Goal: Use online tool/utility: Utilize a website feature to perform a specific function

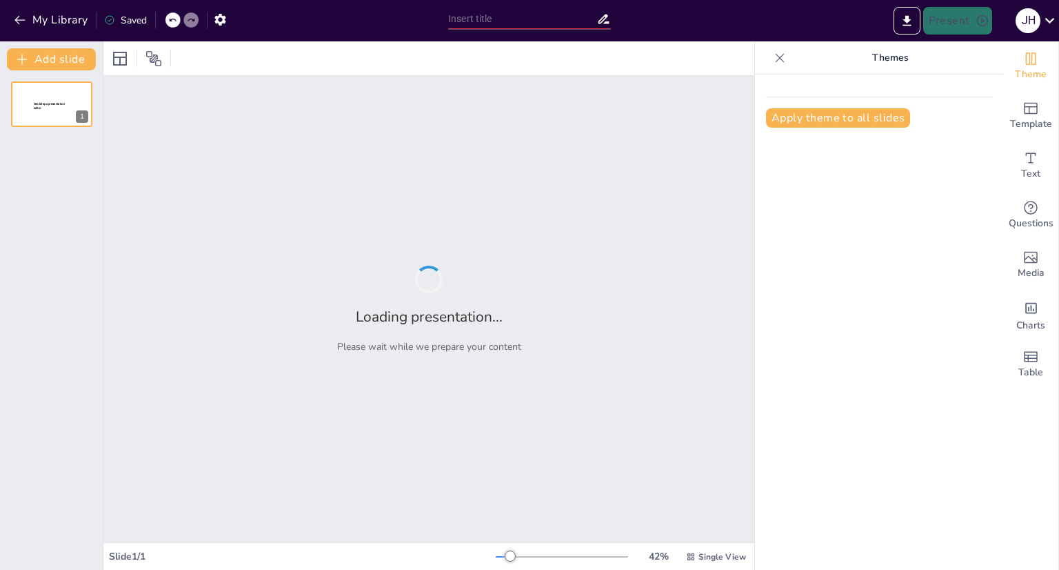
type input "Identidad Digital y su Impacto en el Aprendizaje Moderno"
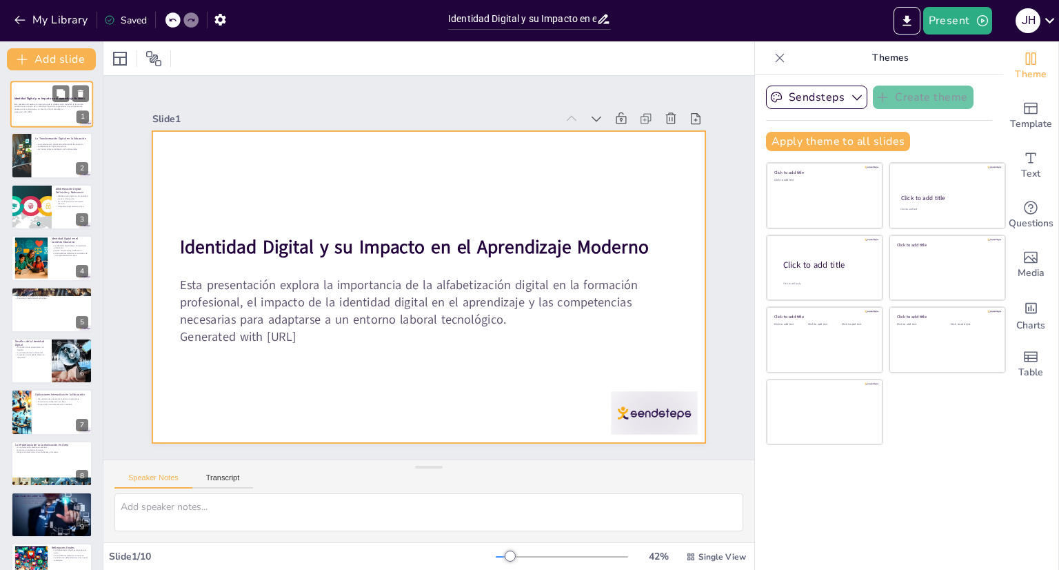
click at [49, 83] on div at bounding box center [51, 104] width 83 height 47
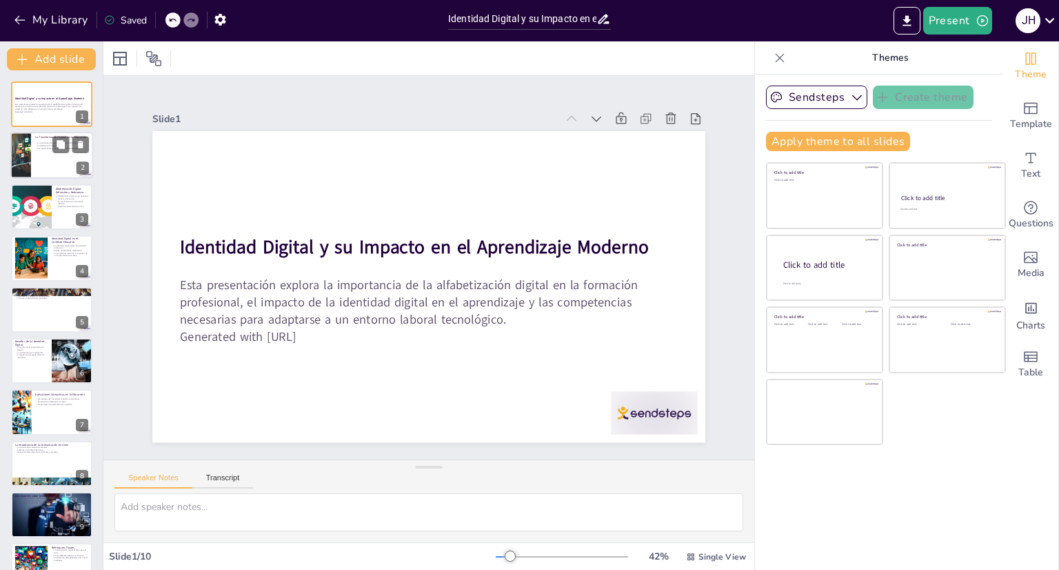
click at [57, 167] on div at bounding box center [51, 155] width 83 height 47
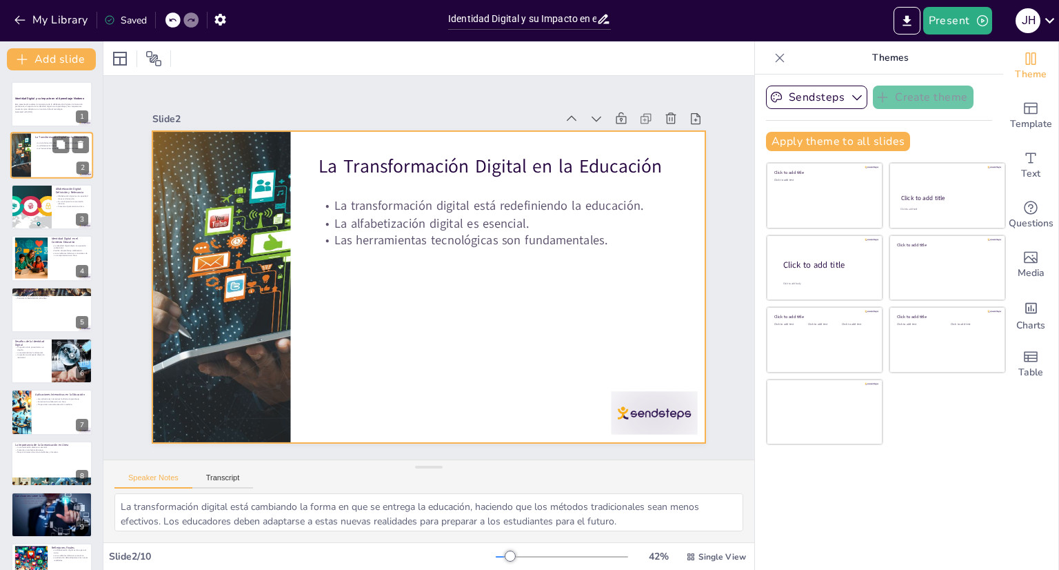
click at [54, 163] on div at bounding box center [51, 155] width 83 height 47
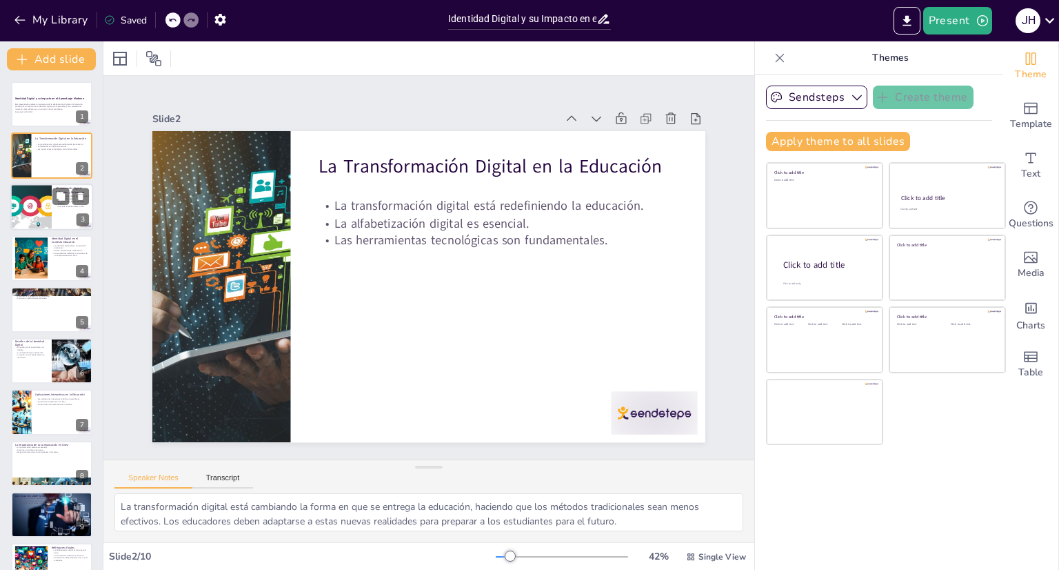
click at [63, 210] on div at bounding box center [51, 206] width 83 height 47
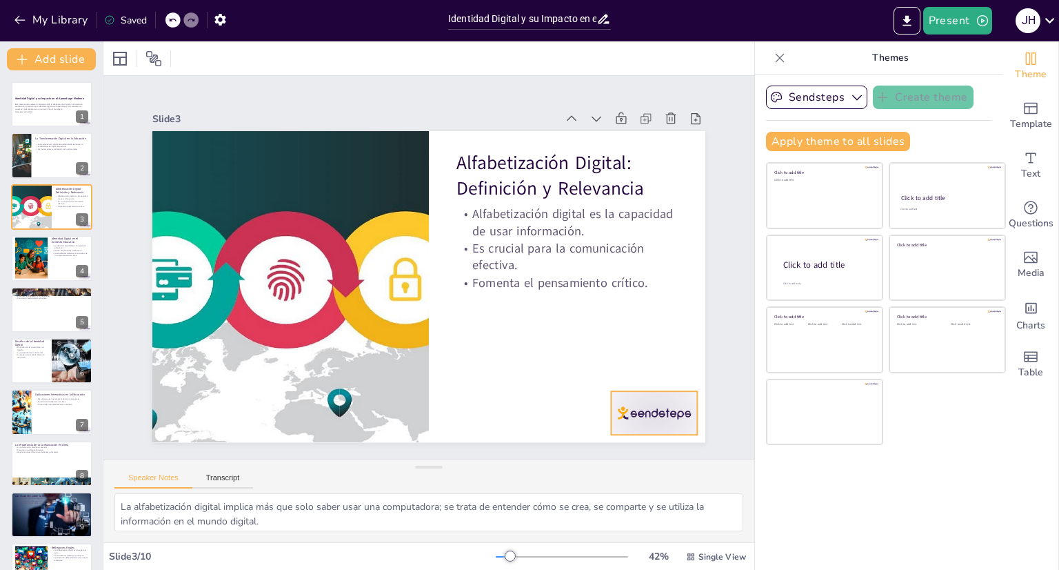
click at [600, 466] on div at bounding box center [551, 506] width 97 height 81
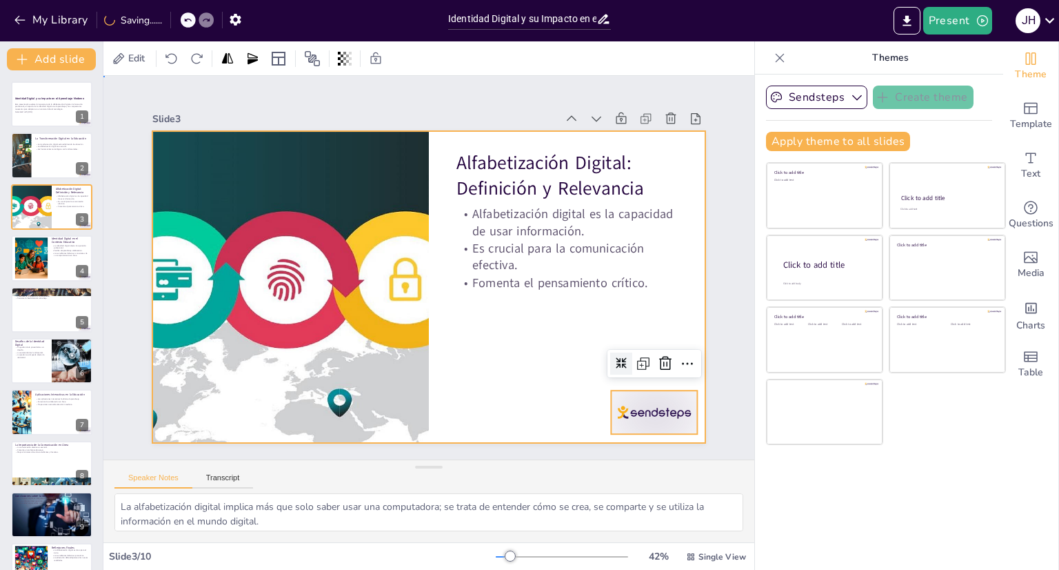
click at [550, 330] on div at bounding box center [445, 258] width 546 height 634
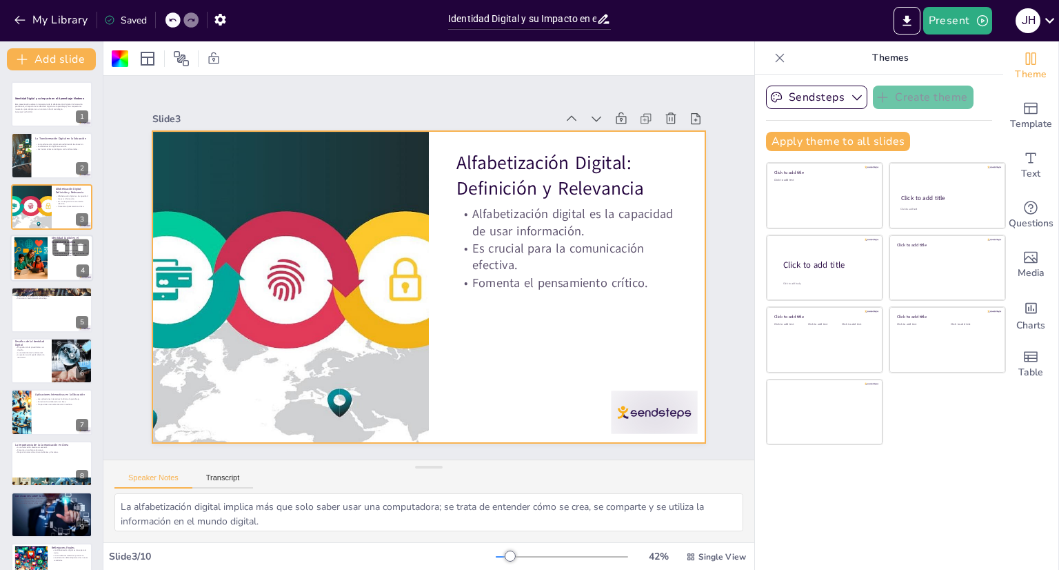
click at [42, 266] on div at bounding box center [30, 258] width 63 height 42
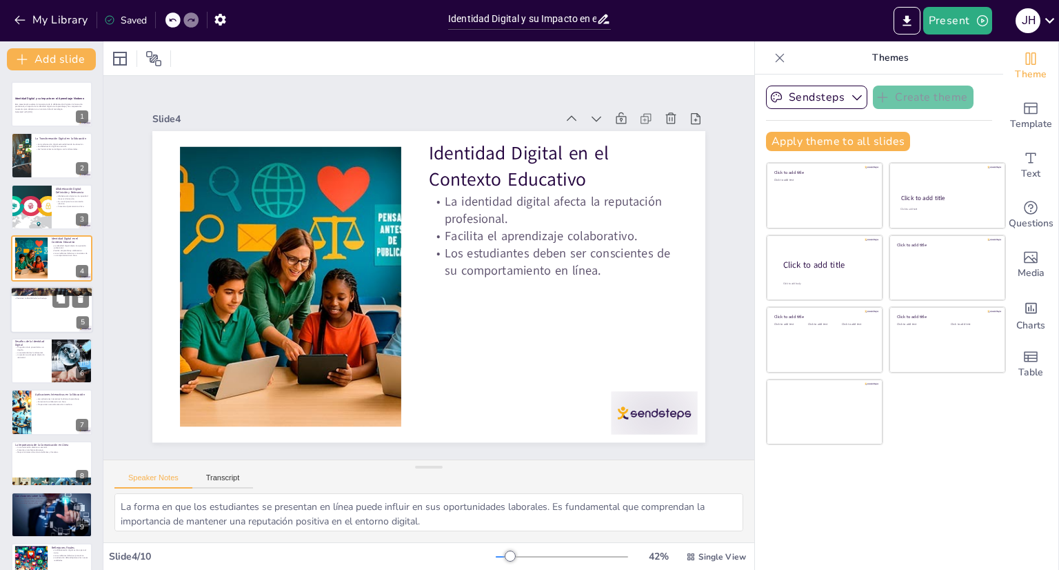
click at [41, 307] on div at bounding box center [51, 309] width 83 height 47
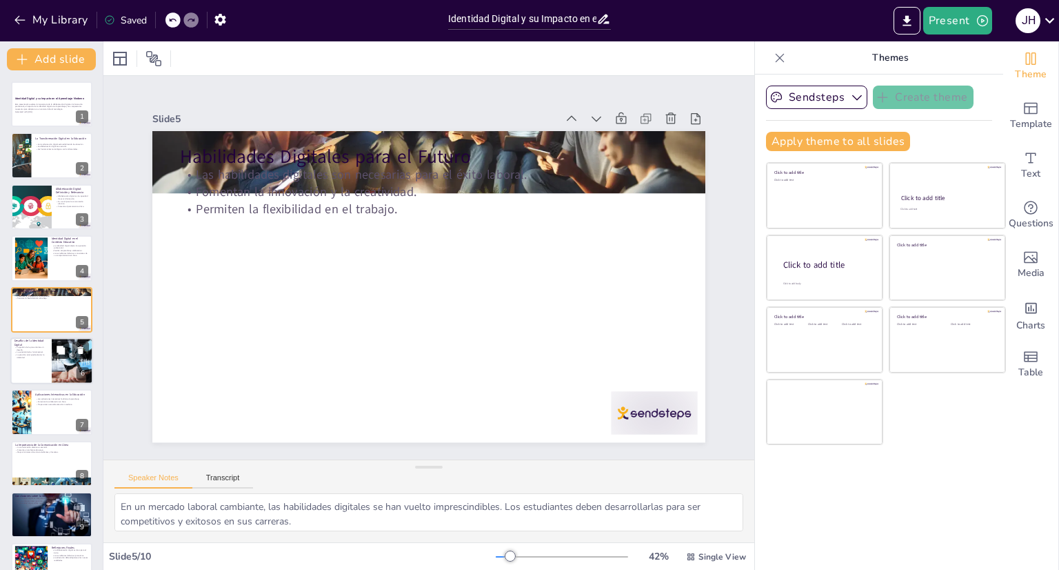
click at [69, 345] on button at bounding box center [60, 349] width 17 height 17
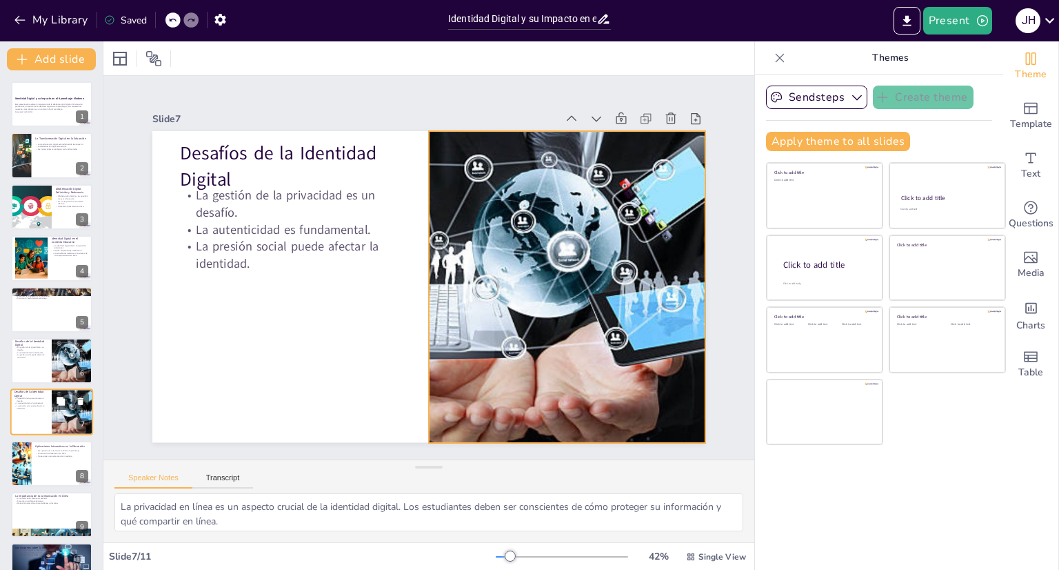
scroll to position [81, 0]
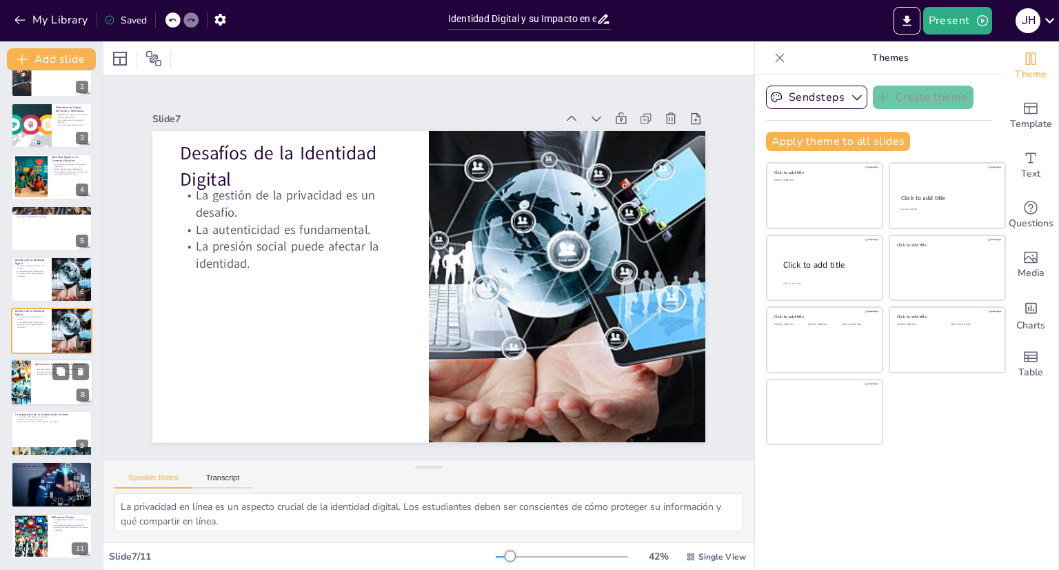
click at [50, 365] on div "Aplicaciones Interactivas en la Educación" at bounding box center [62, 364] width 54 height 6
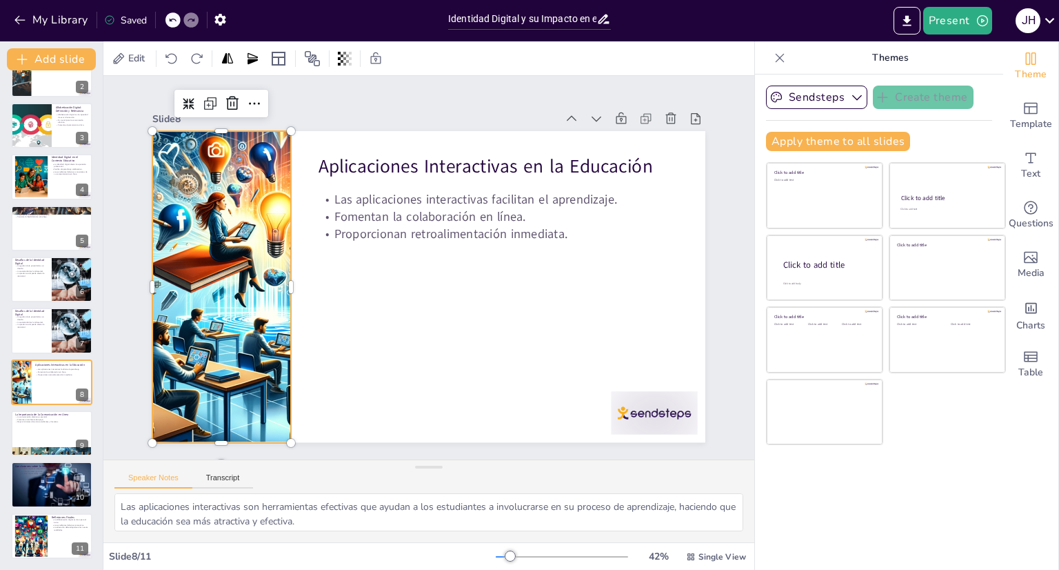
click at [196, 356] on div at bounding box center [232, 200] width 624 height 505
click at [59, 423] on icon at bounding box center [61, 422] width 8 height 8
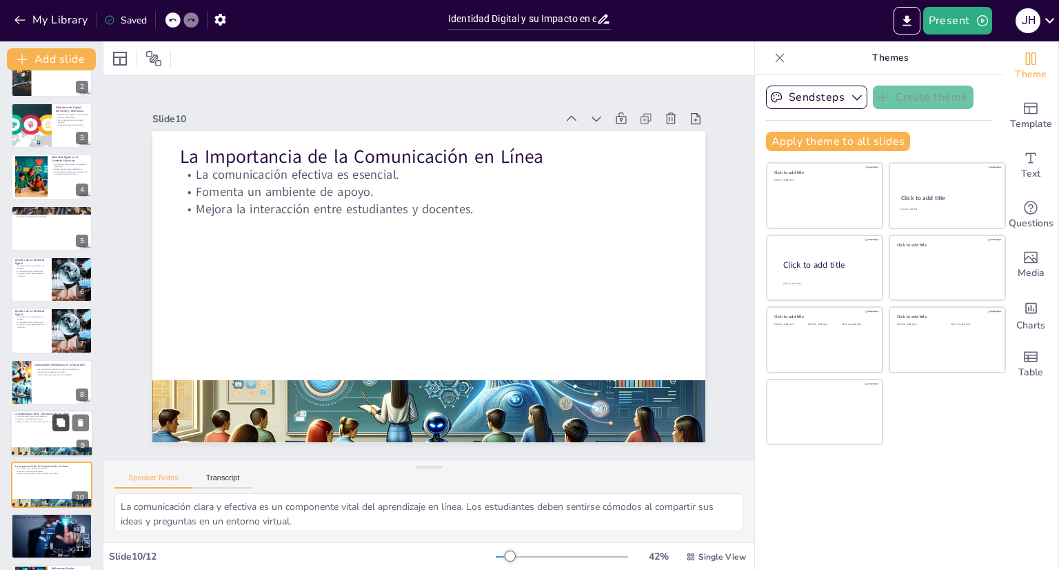
scroll to position [132, 0]
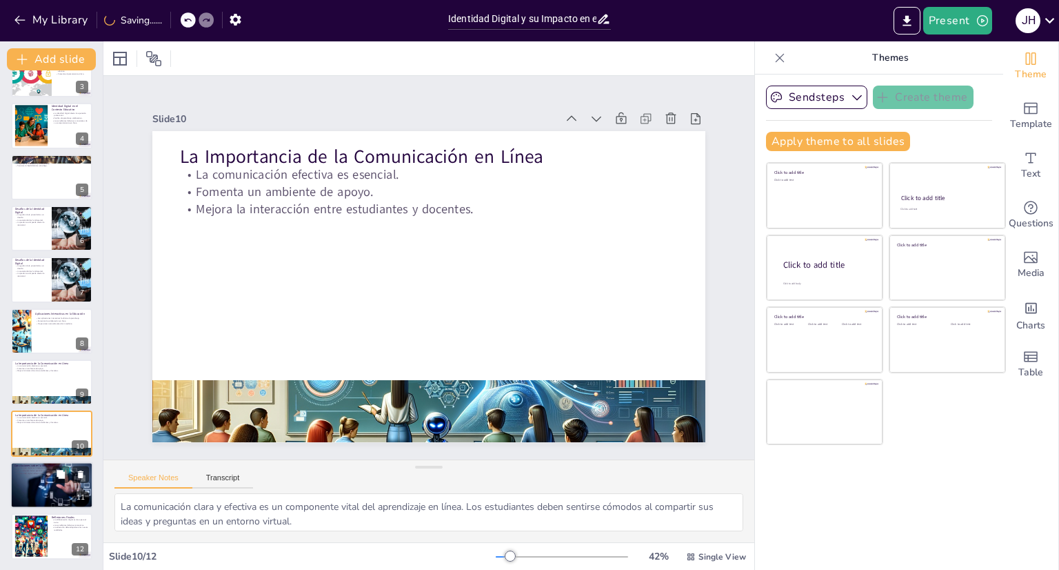
click at [46, 488] on div at bounding box center [51, 484] width 83 height 47
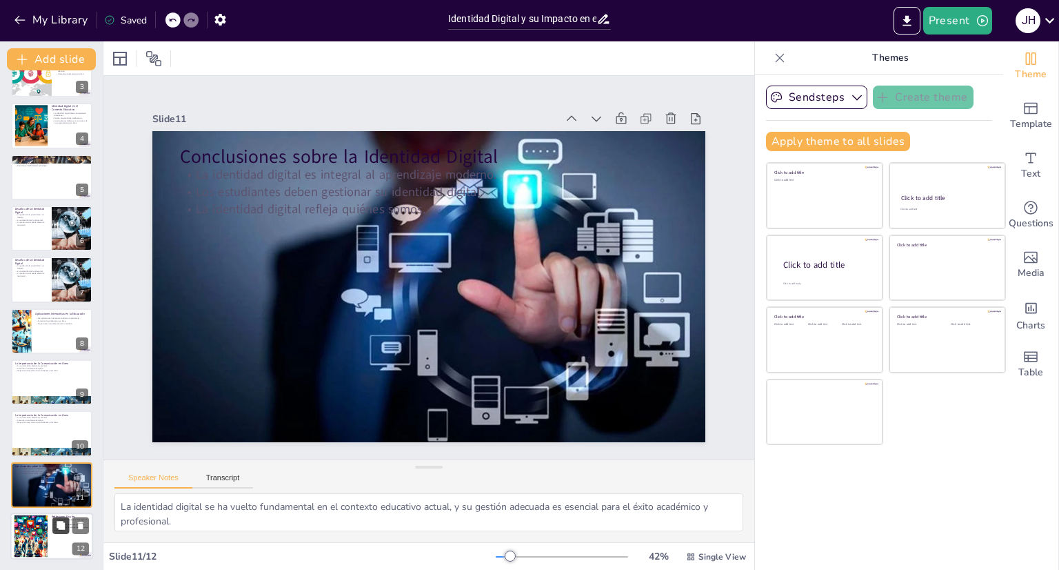
click at [58, 526] on icon at bounding box center [61, 525] width 8 height 8
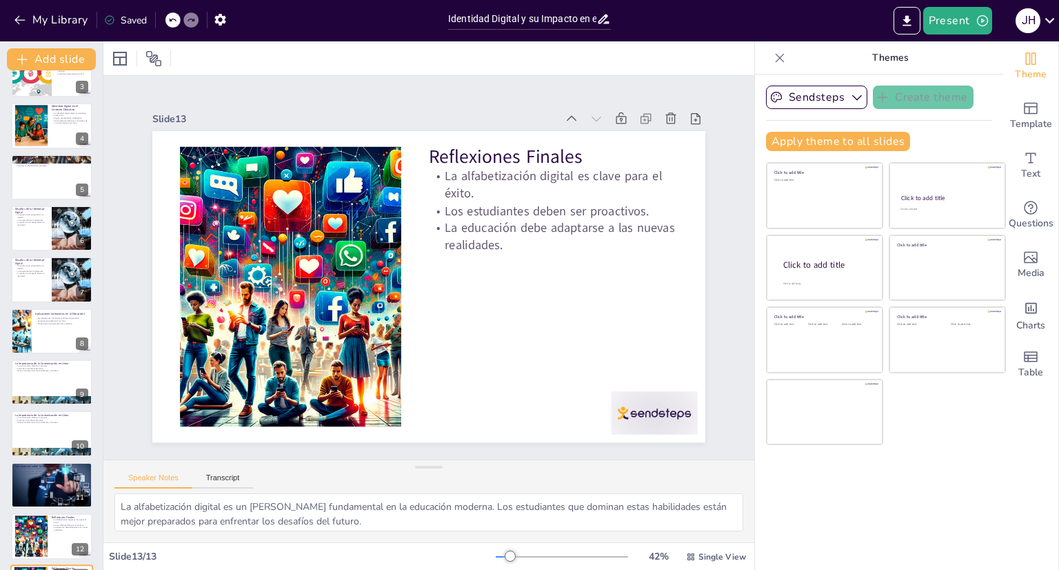
scroll to position [184, 0]
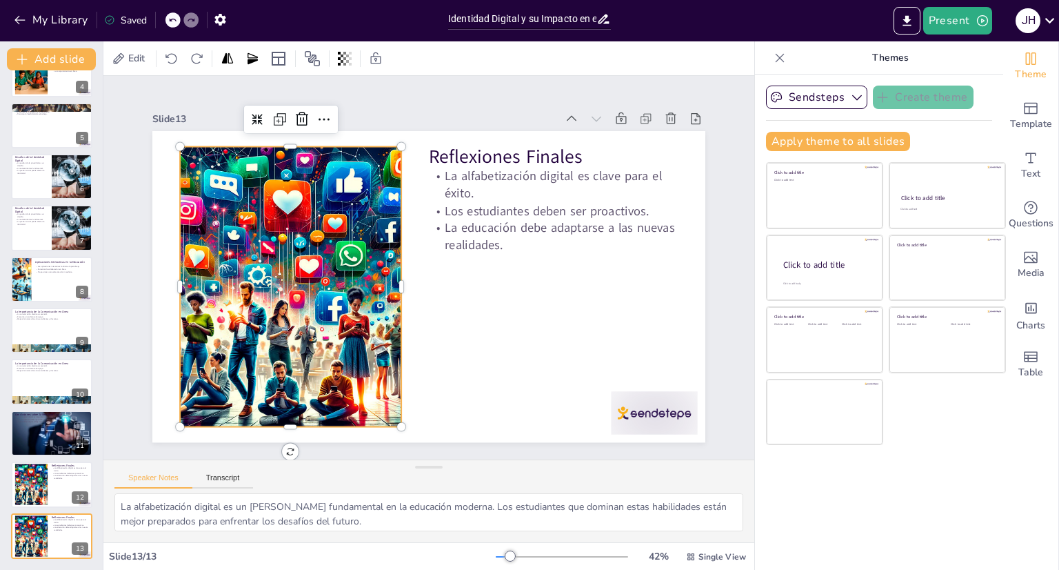
click at [308, 234] on div at bounding box center [467, 133] width 459 height 570
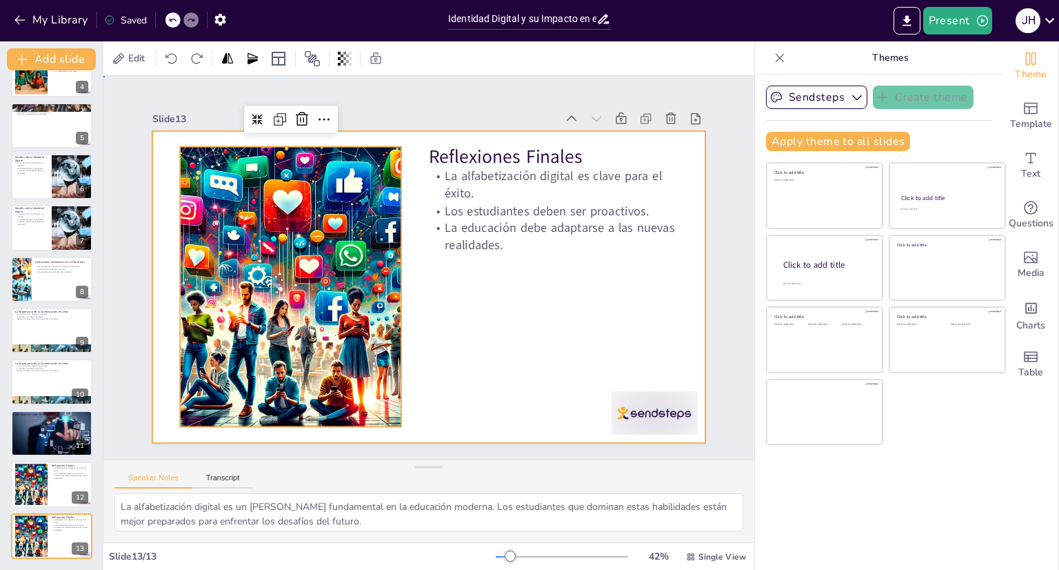
click at [567, 301] on div at bounding box center [418, 282] width 630 height 576
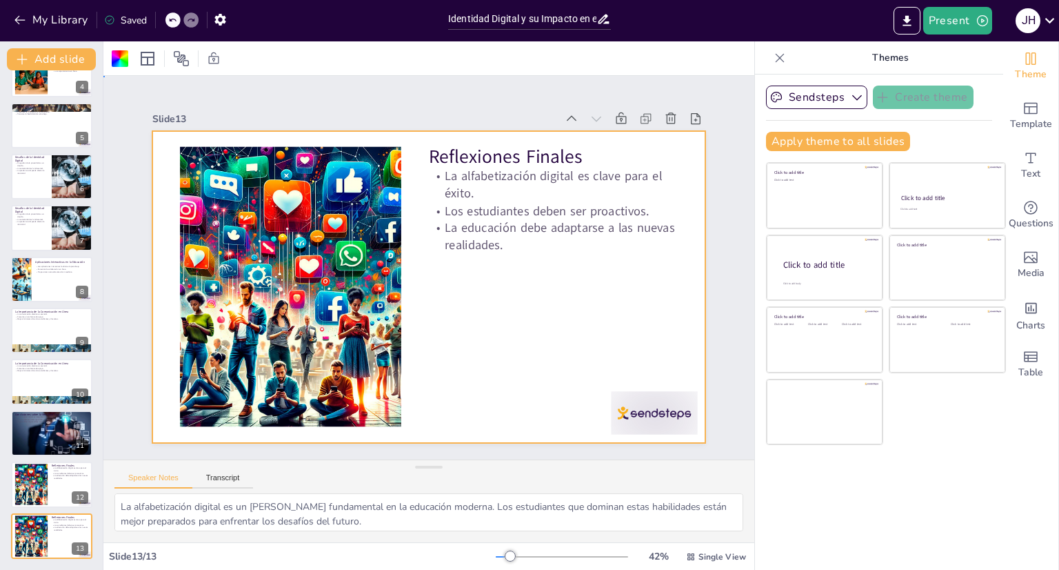
click at [405, 283] on div at bounding box center [418, 282] width 630 height 576
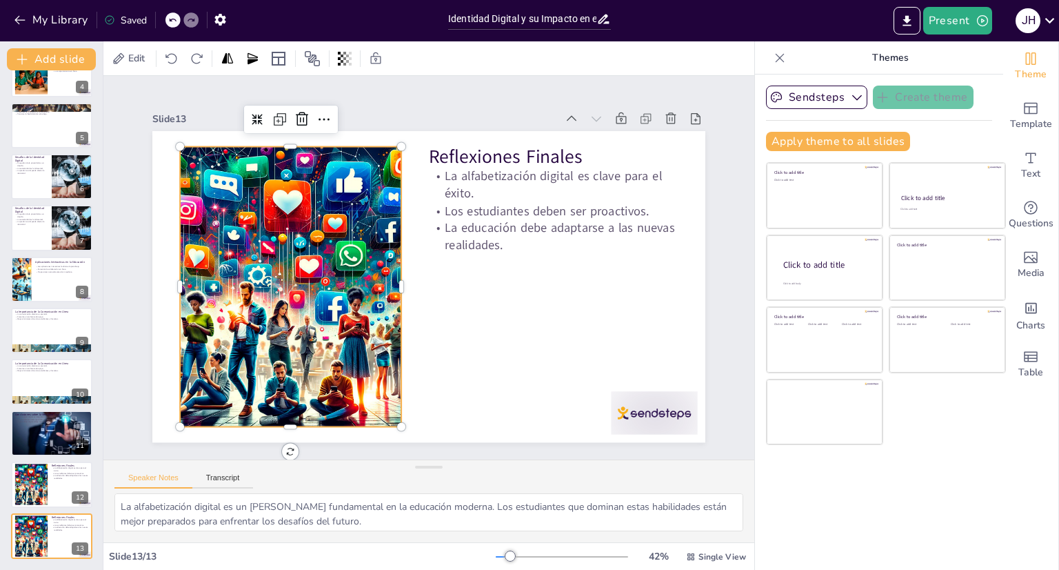
click at [351, 274] on div at bounding box center [299, 215] width 572 height 492
click at [350, 274] on div at bounding box center [343, 157] width 492 height 572
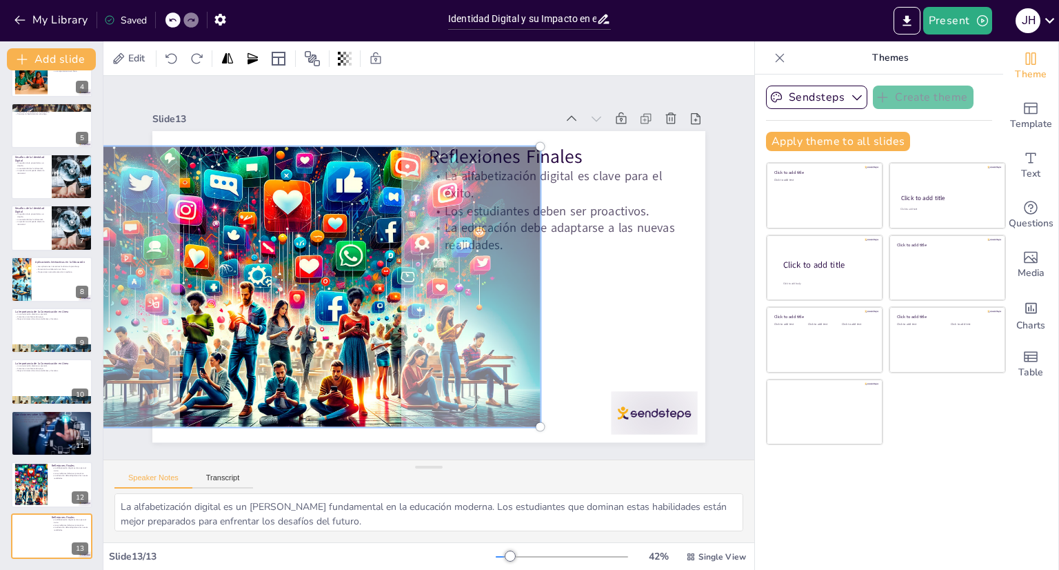
click at [350, 271] on div at bounding box center [566, 291] width 582 height 441
click at [582, 302] on div at bounding box center [410, 271] width 419 height 605
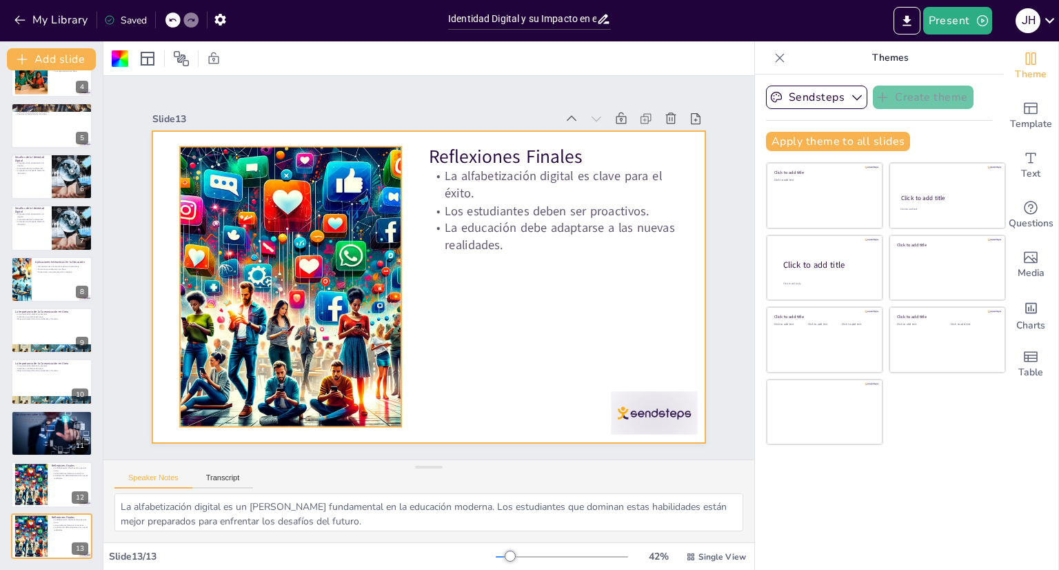
click at [316, 282] on div at bounding box center [305, 202] width 568 height 520
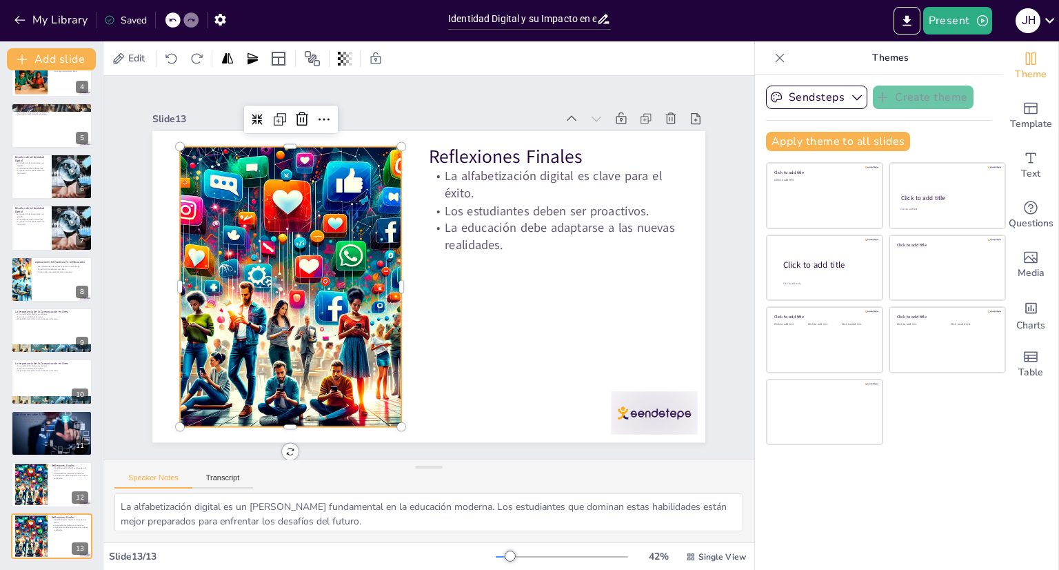
click at [316, 282] on div at bounding box center [290, 258] width 547 height 378
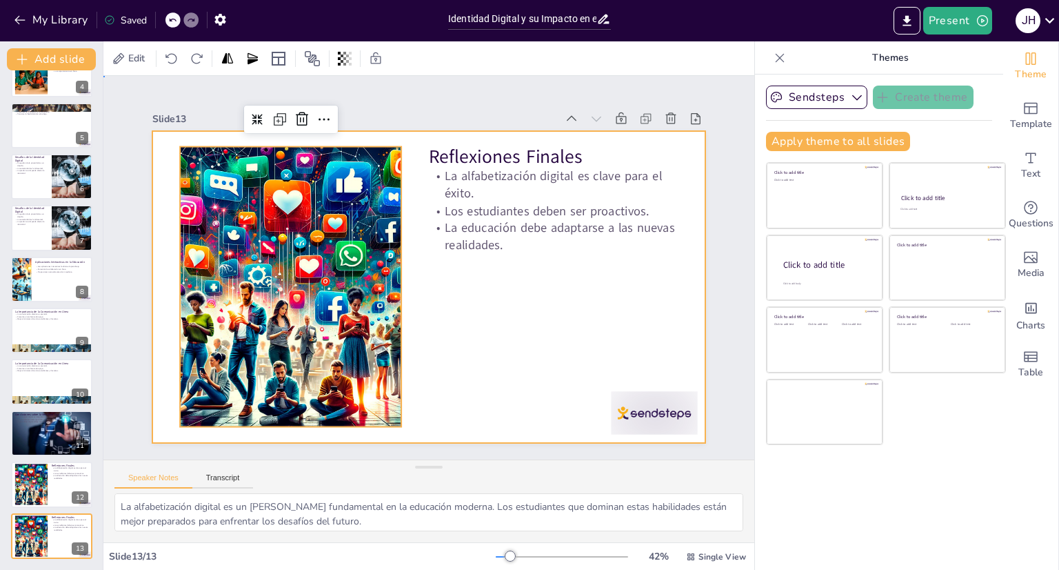
click at [559, 282] on div at bounding box center [410, 274] width 467 height 622
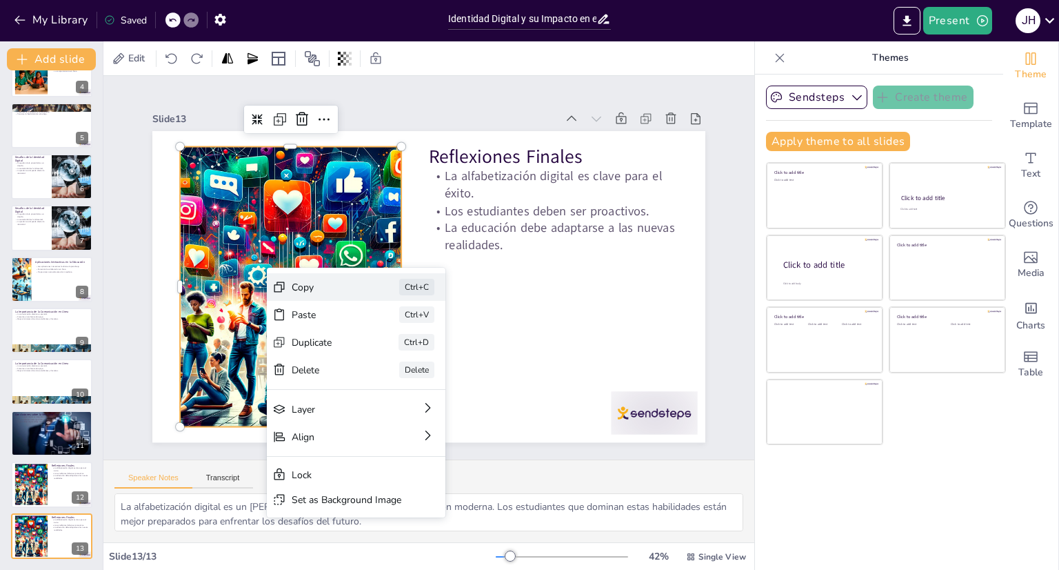
click at [324, 281] on div "Copy" at bounding box center [334, 278] width 20 height 70
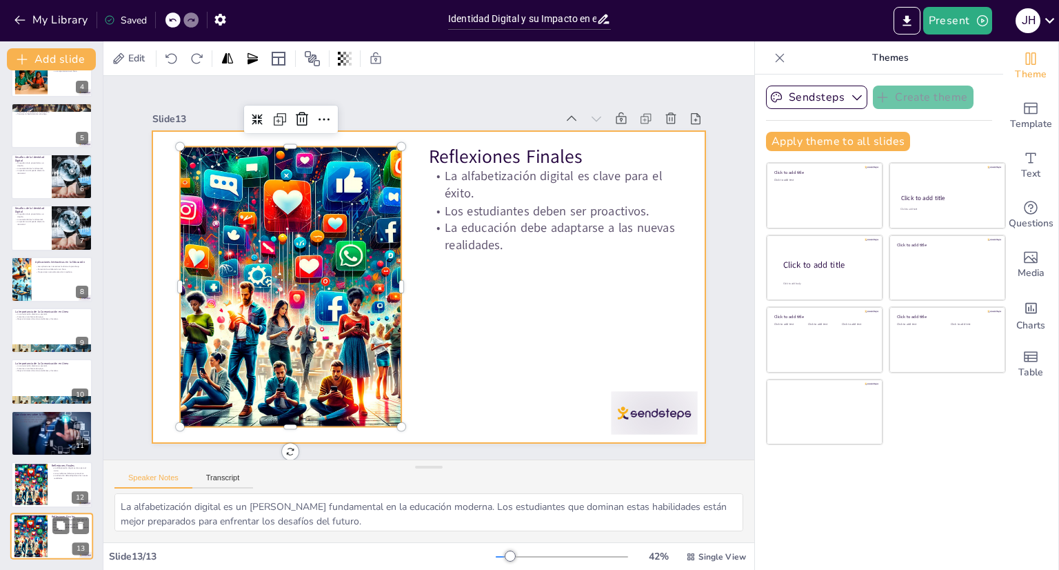
click at [49, 526] on div at bounding box center [51, 535] width 83 height 47
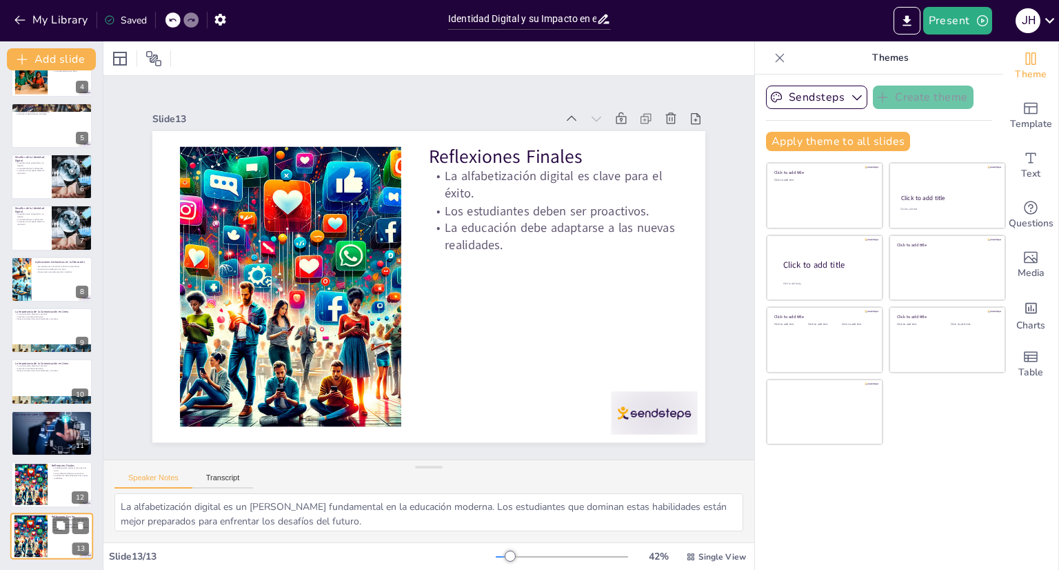
scroll to position [0, 0]
click at [39, 474] on div at bounding box center [31, 484] width 75 height 42
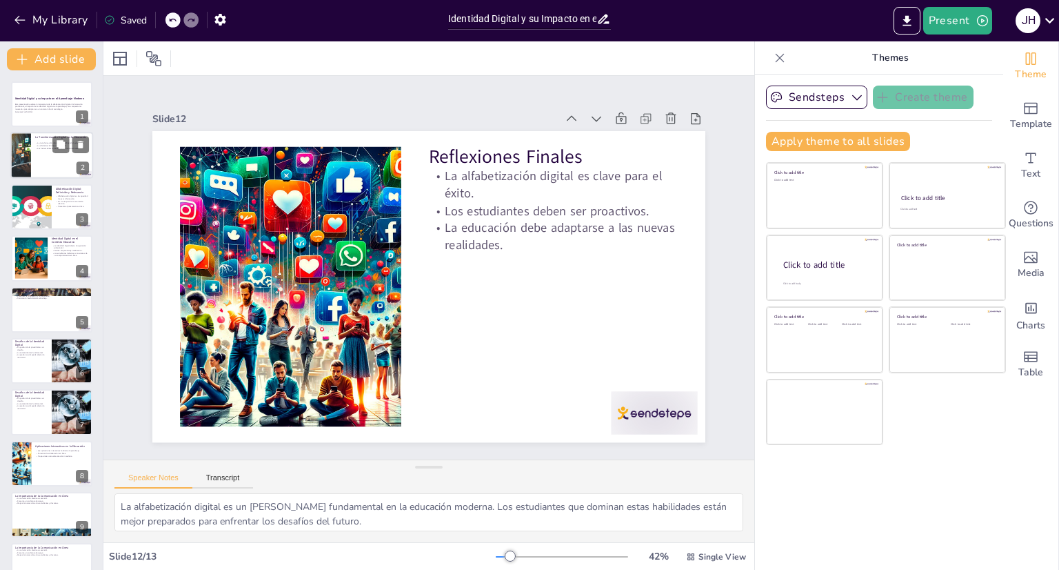
click at [44, 151] on div at bounding box center [51, 155] width 83 height 47
type textarea "La transformación digital está cambiando la forma en que se entrega la educació…"
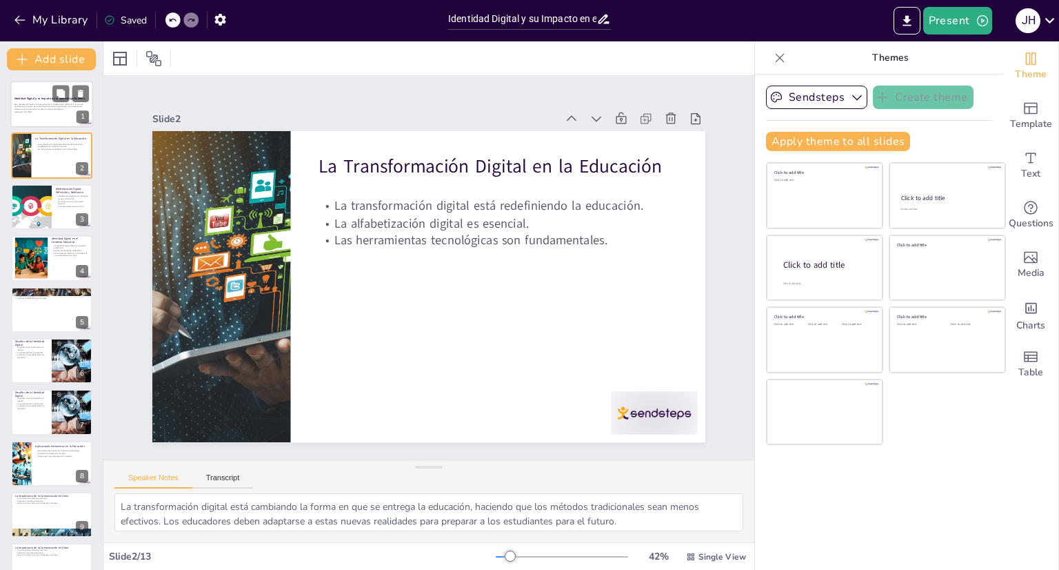
click at [49, 114] on div at bounding box center [51, 104] width 83 height 47
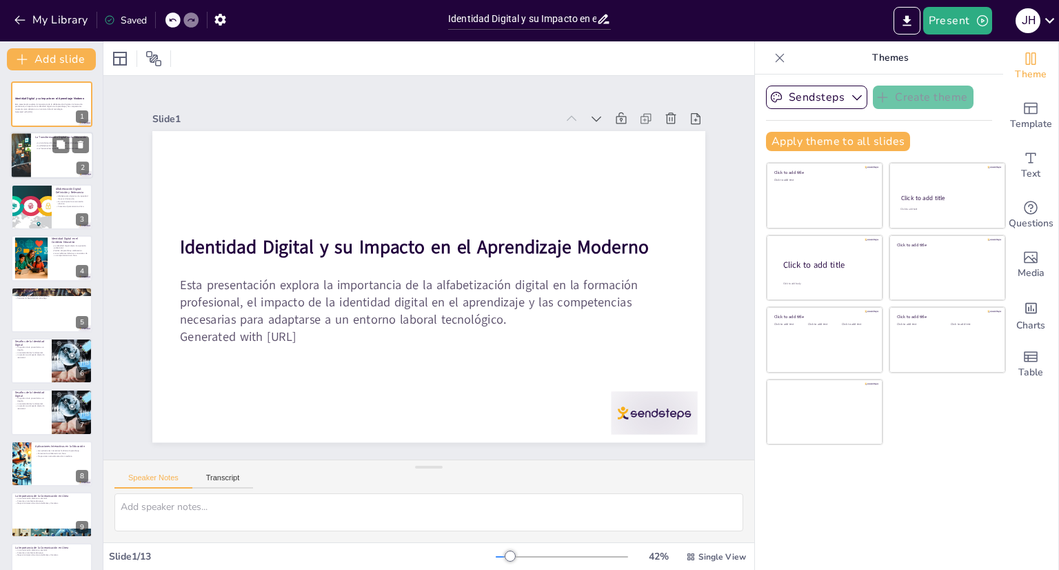
click at [43, 142] on p "La transformación digital está redefiniendo la educación." at bounding box center [62, 143] width 54 height 3
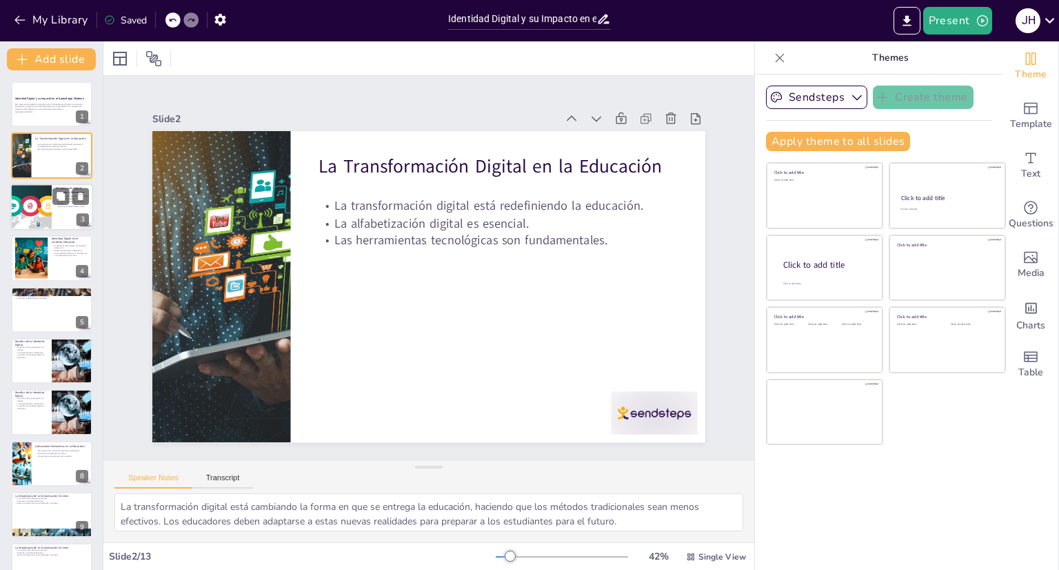
click at [41, 202] on div at bounding box center [31, 206] width 83 height 47
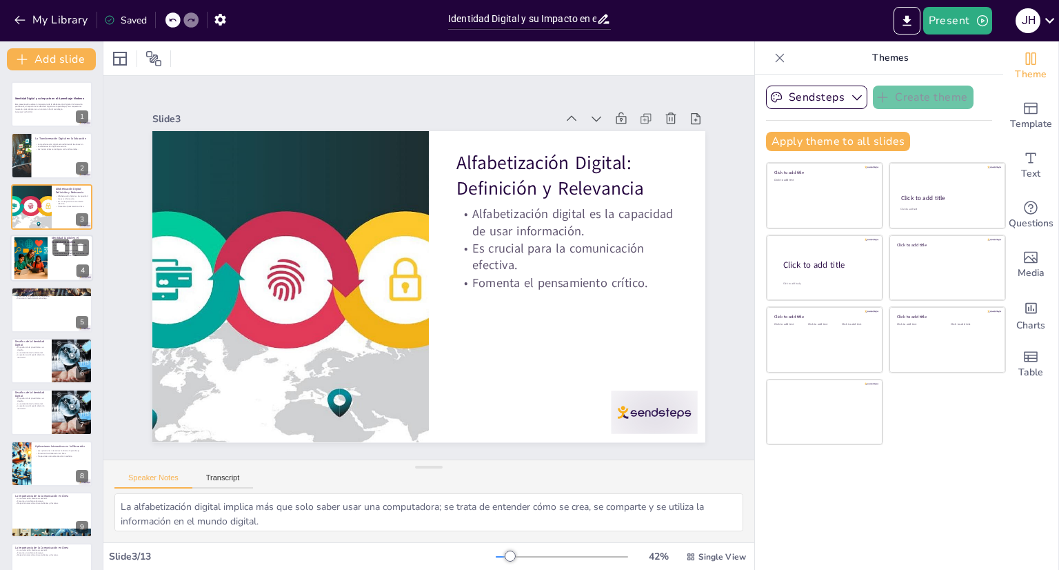
click at [39, 246] on div at bounding box center [30, 258] width 63 height 42
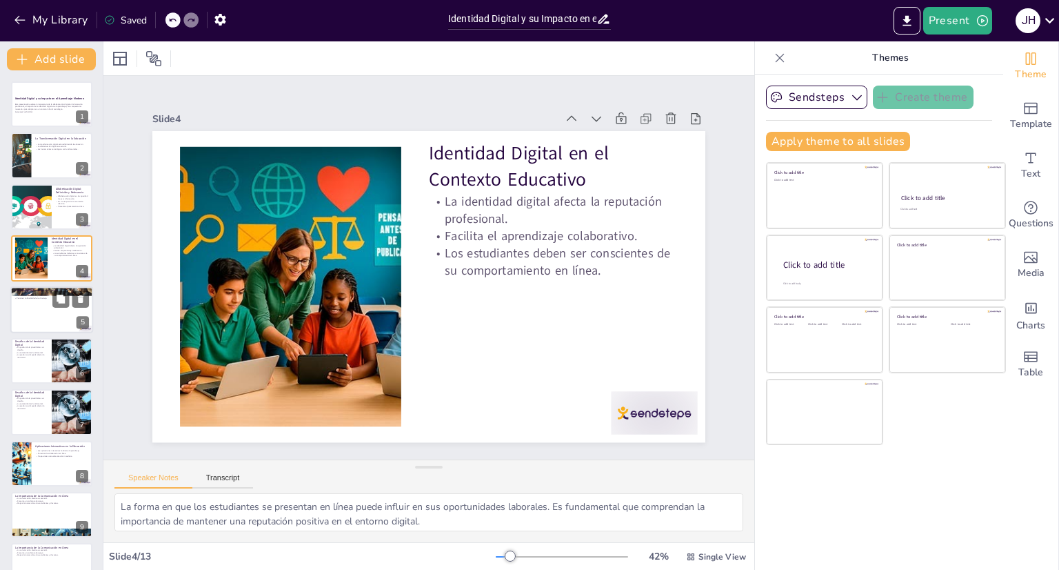
click at [51, 294] on p "Fomentan la innovación y la creatividad." at bounding box center [51, 295] width 74 height 3
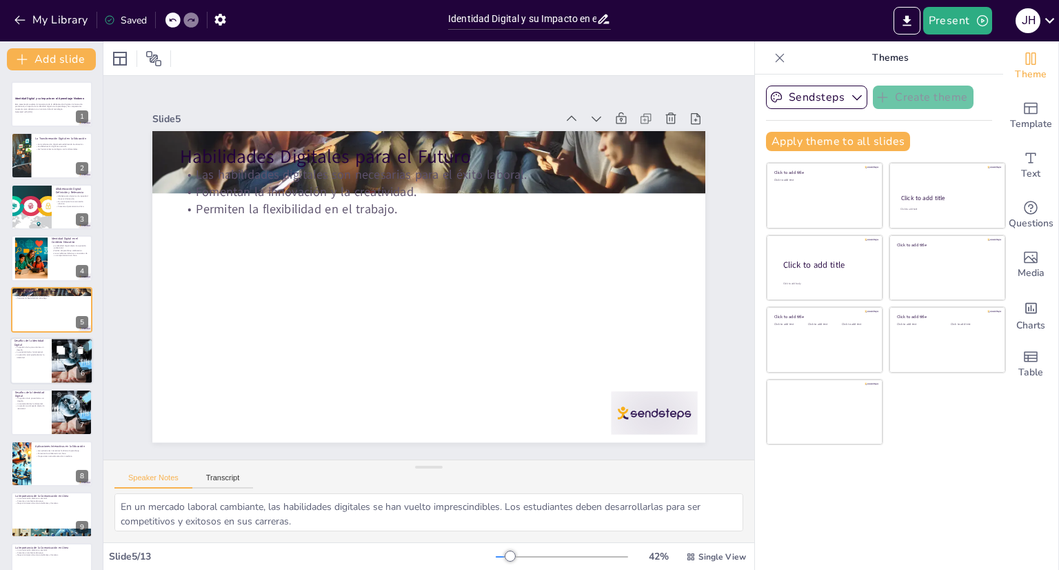
click at [61, 349] on icon at bounding box center [61, 349] width 8 height 8
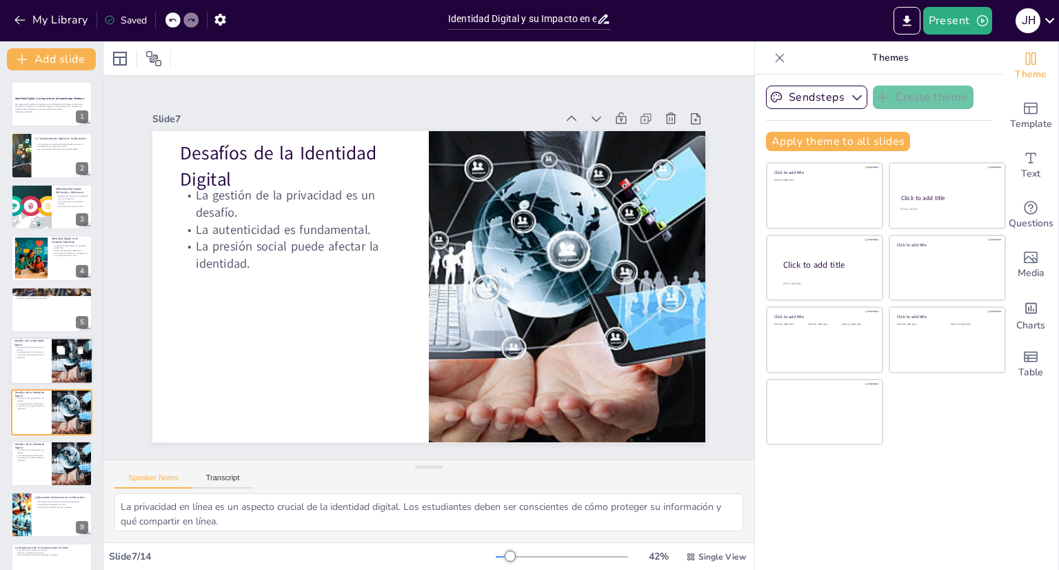
scroll to position [92, 0]
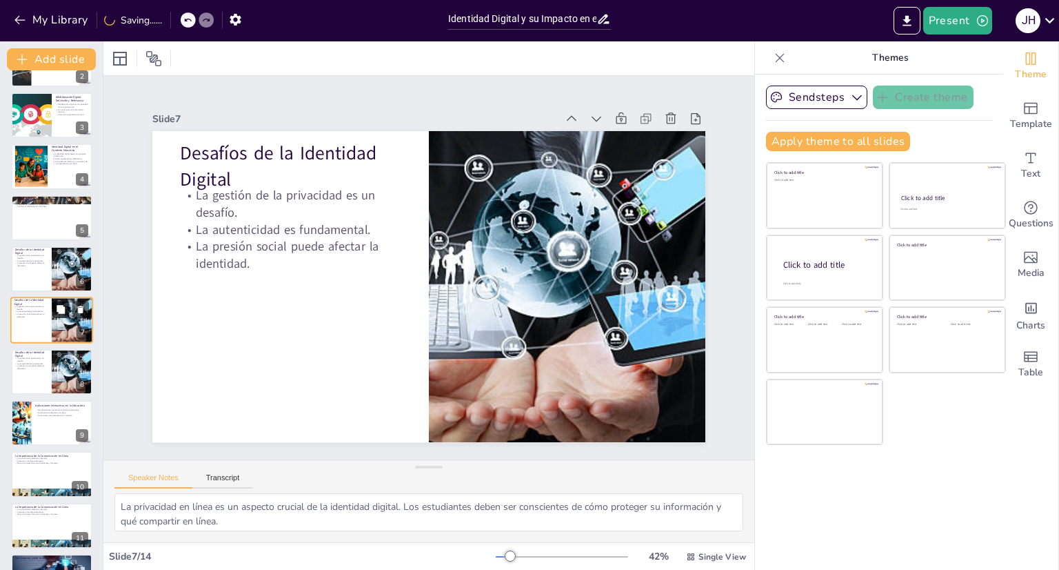
click at [61, 316] on button at bounding box center [60, 309] width 17 height 17
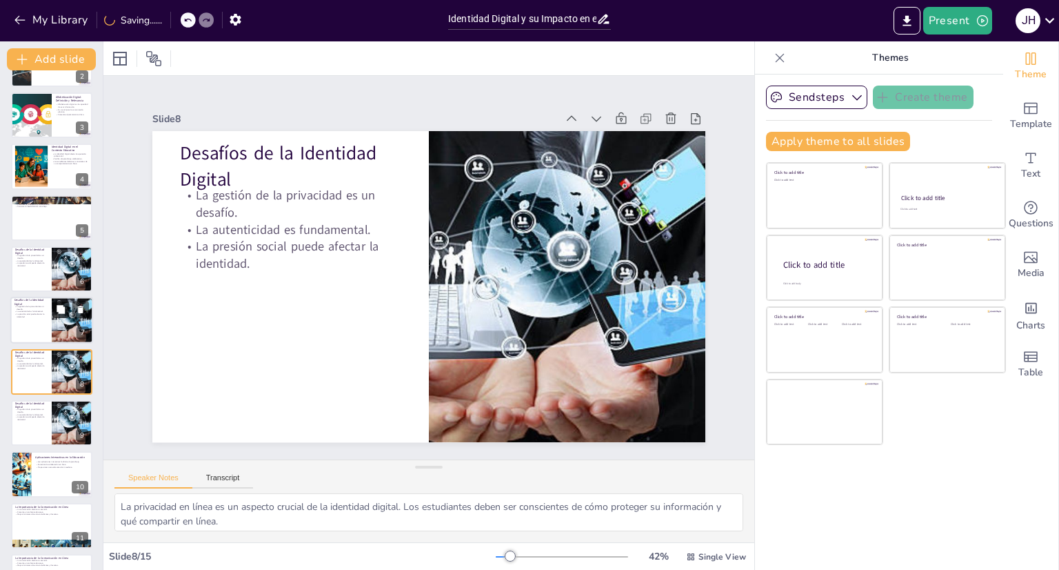
scroll to position [143, 0]
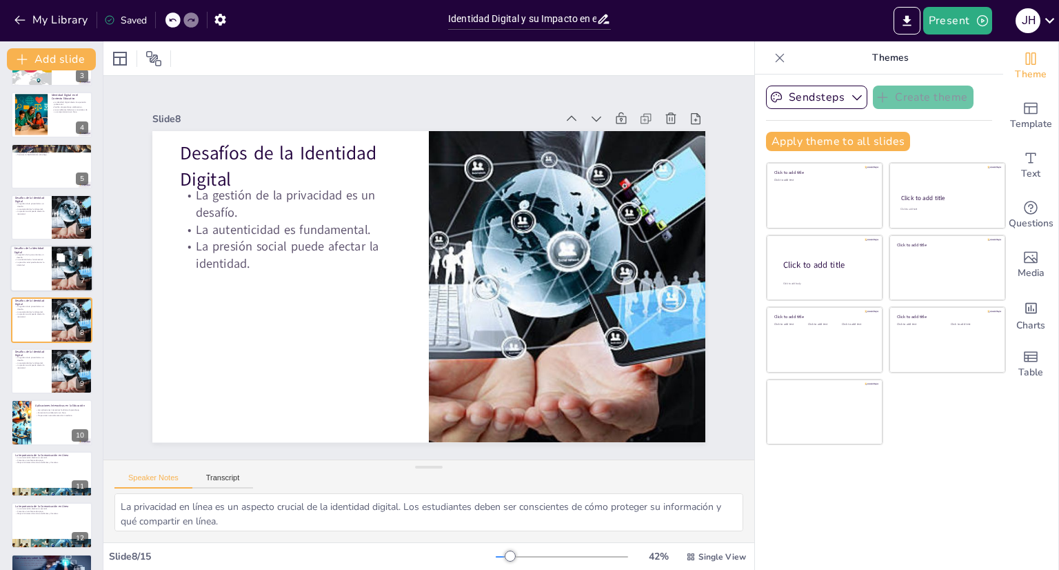
click at [81, 275] on div "7" at bounding box center [83, 281] width 12 height 12
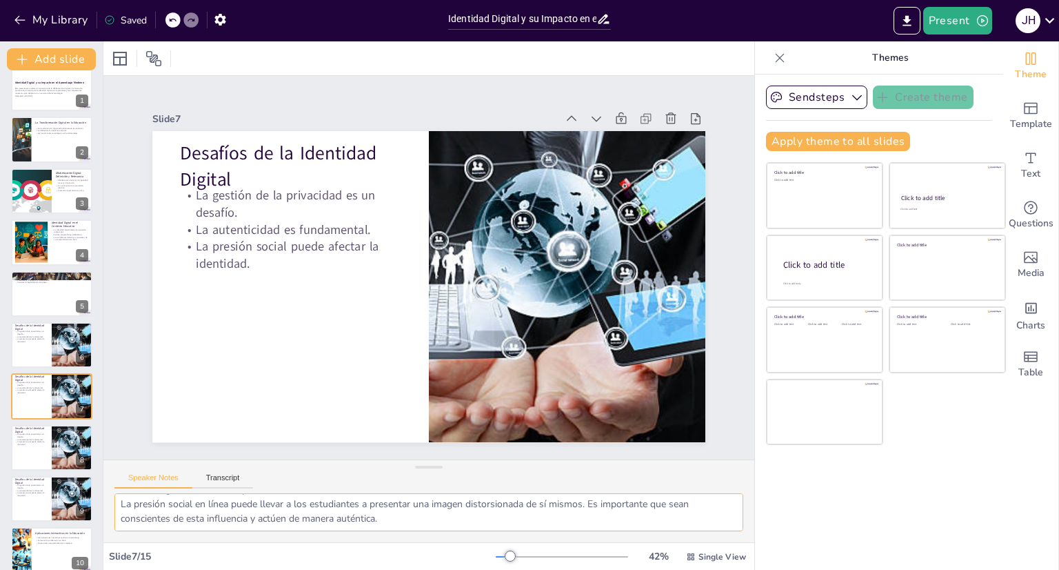
scroll to position [0, 0]
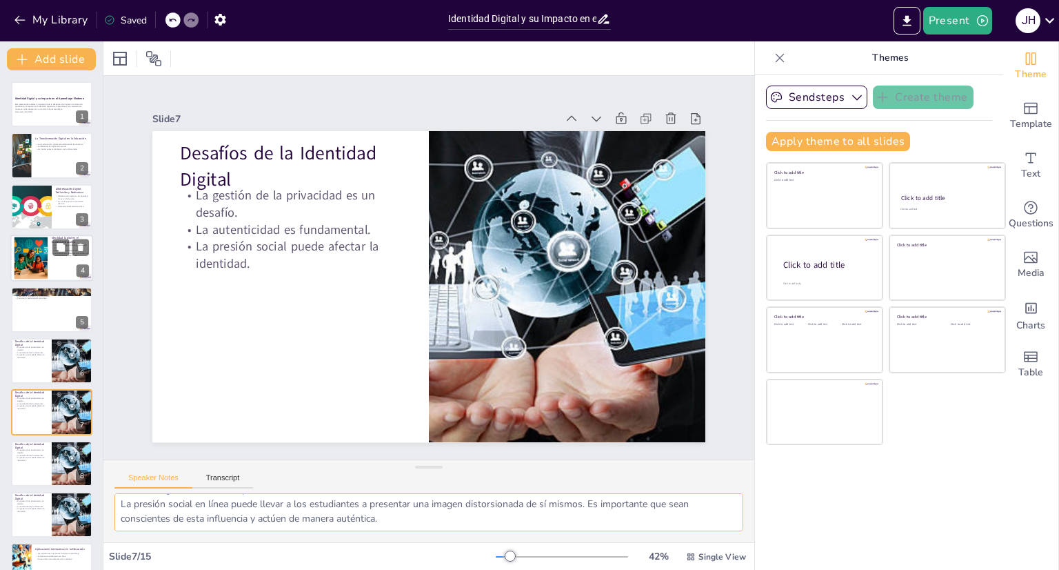
click at [48, 248] on div at bounding box center [51, 257] width 83 height 47
type textarea "La forma en que los estudiantes se presentan en línea puede influir en sus opor…"
